Goal: Task Accomplishment & Management: Manage account settings

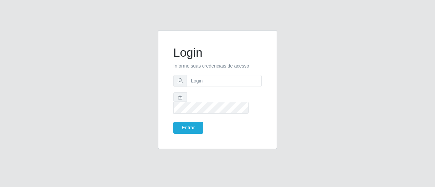
click at [228, 93] on form "Login Informe suas credenciais de acesso Entrar" at bounding box center [217, 90] width 88 height 88
click at [226, 87] on input "text" at bounding box center [223, 81] width 75 height 12
click at [211, 87] on input "text" at bounding box center [223, 81] width 75 height 12
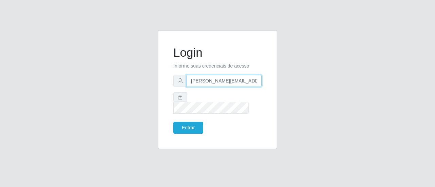
type input "[PERSON_NAME][EMAIL_ADDRESS][PERSON_NAME][PERSON_NAME][DOMAIN_NAME]"
click at [212, 96] on form "Login Informe suas credenciais de acesso [PERSON_NAME][EMAIL_ADDRESS][PERSON_NA…" at bounding box center [217, 90] width 88 height 88
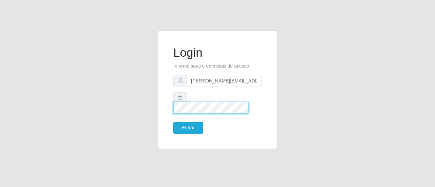
click at [173, 122] on button "Entrar" at bounding box center [188, 128] width 30 height 12
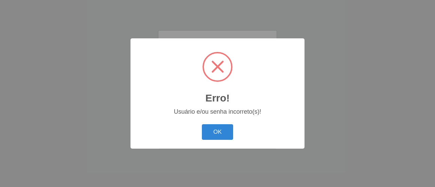
click at [202, 124] on button "OK" at bounding box center [218, 132] width 32 height 16
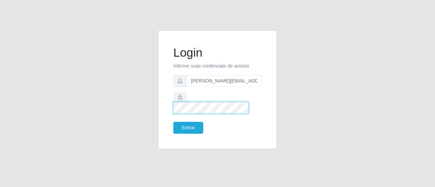
click at [173, 122] on button "Entrar" at bounding box center [188, 128] width 30 height 12
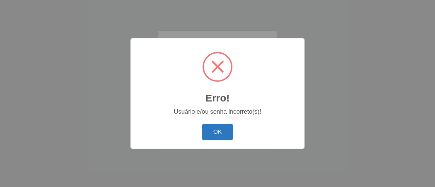
click at [210, 129] on button "OK" at bounding box center [218, 132] width 32 height 16
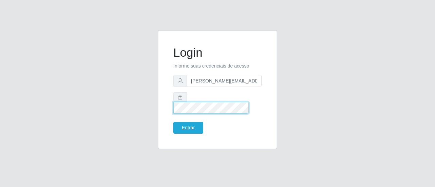
click at [176, 102] on div at bounding box center [217, 102] width 88 height 21
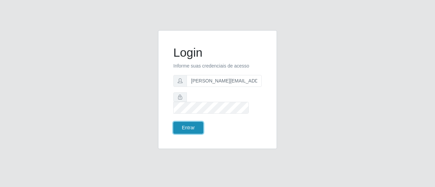
click at [187, 122] on button "Entrar" at bounding box center [188, 128] width 30 height 12
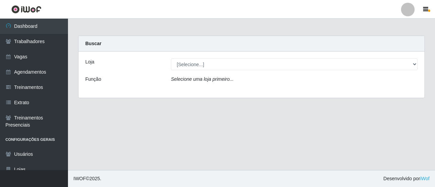
click at [132, 24] on main "Carregando... Buscar Loja [Selecione...] Sempre Tem - [GEOGRAPHIC_DATA] Função …" at bounding box center [251, 94] width 367 height 151
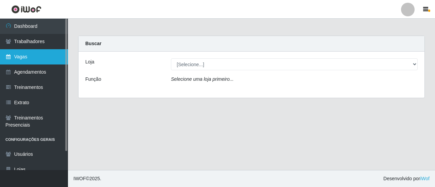
click at [31, 61] on link "Vagas" at bounding box center [34, 56] width 68 height 15
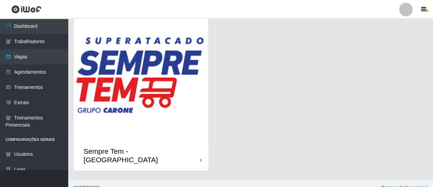
scroll to position [38, 0]
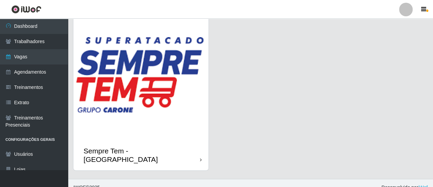
click at [173, 150] on div "Sempre Tem - [GEOGRAPHIC_DATA]" at bounding box center [142, 155] width 117 height 17
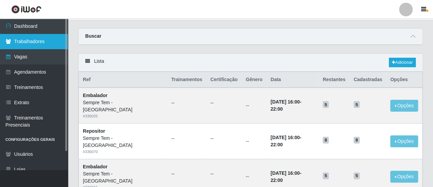
scroll to position [12, 0]
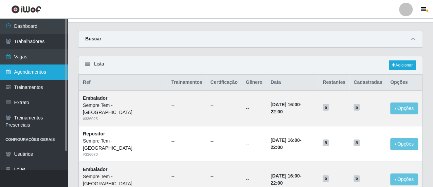
click at [43, 69] on link "Agendamentos" at bounding box center [34, 72] width 68 height 15
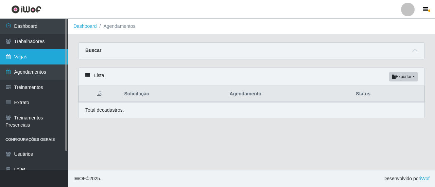
click at [38, 60] on link "Vagas" at bounding box center [34, 56] width 68 height 15
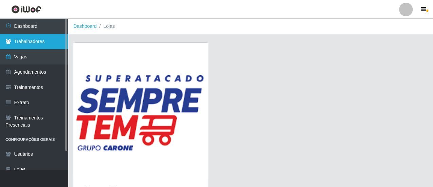
click at [32, 43] on link "Trabalhadores" at bounding box center [34, 41] width 68 height 15
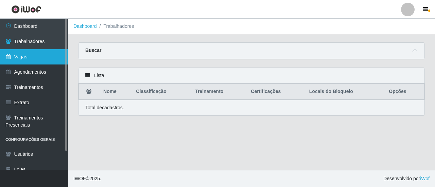
click at [41, 57] on link "Vagas" at bounding box center [34, 56] width 68 height 15
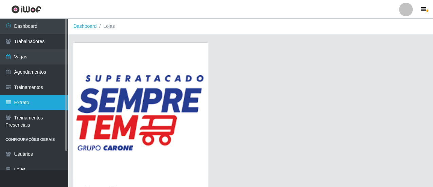
click at [38, 101] on link "Extrato" at bounding box center [34, 102] width 68 height 15
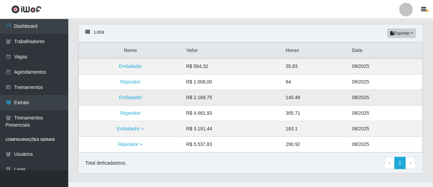
scroll to position [53, 0]
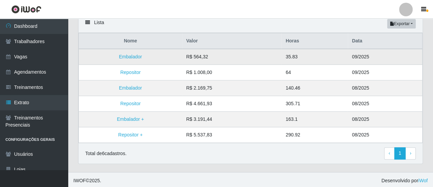
click at [272, 57] on td "R$ 564,32" at bounding box center [232, 57] width 100 height 16
click at [136, 54] on link "Embalador" at bounding box center [130, 56] width 23 height 5
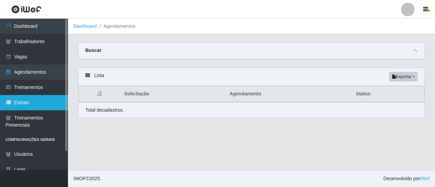
click at [39, 100] on link "Extrato" at bounding box center [34, 102] width 68 height 15
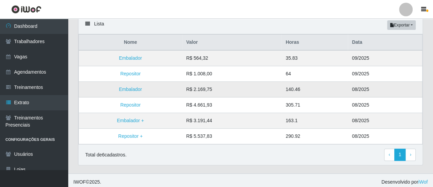
scroll to position [53, 0]
